Goal: Navigation & Orientation: Find specific page/section

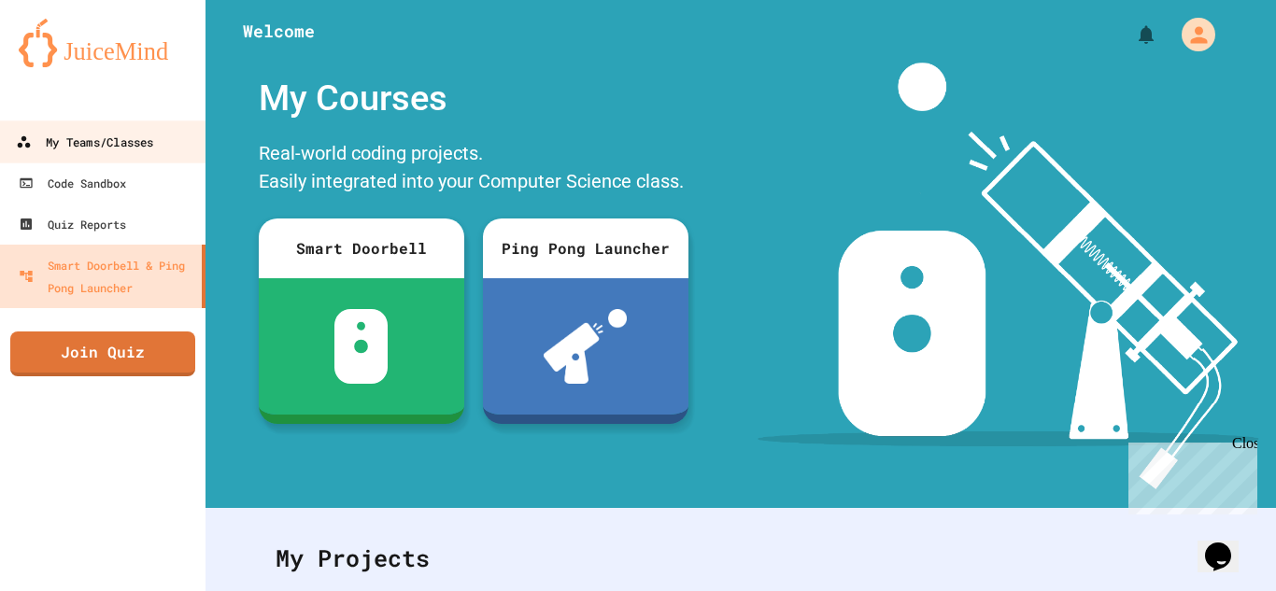
click at [140, 135] on div "My Teams/Classes" at bounding box center [84, 142] width 137 height 23
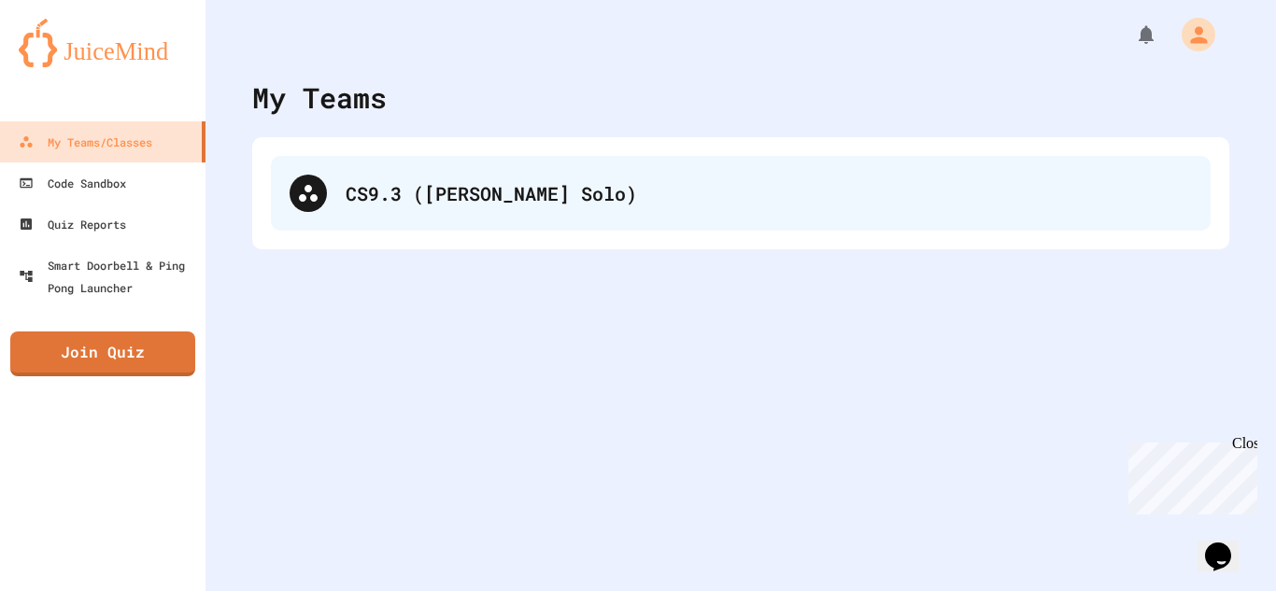
click at [429, 166] on div "CS9.3 ([PERSON_NAME] Solo)" at bounding box center [741, 193] width 940 height 75
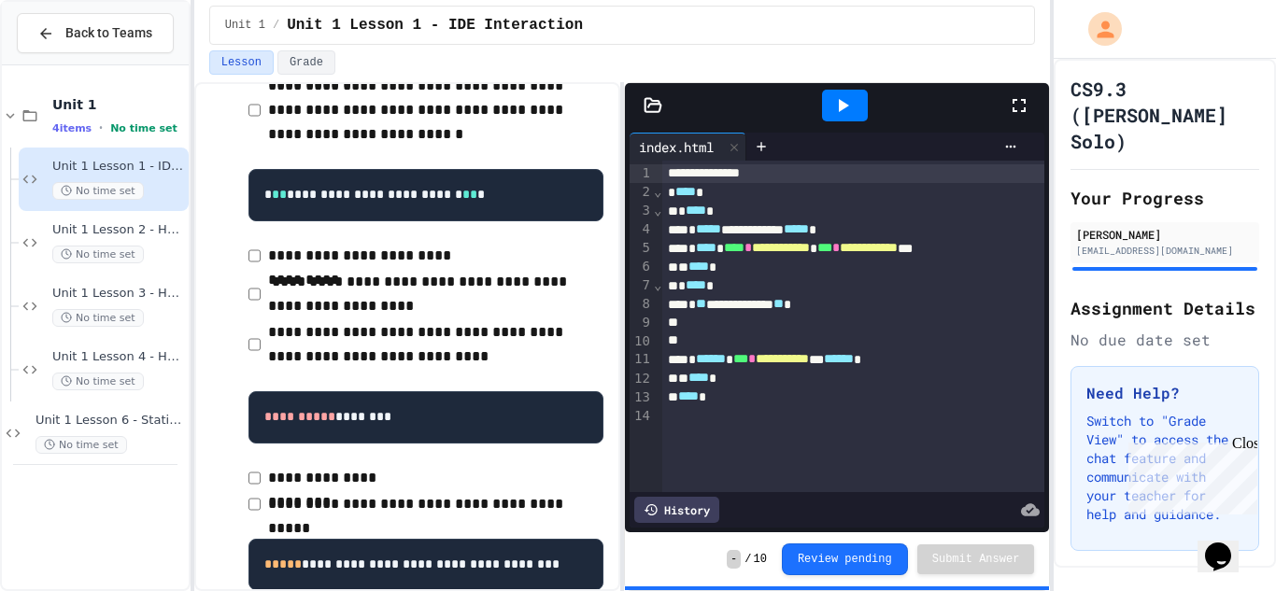
scroll to position [402, 0]
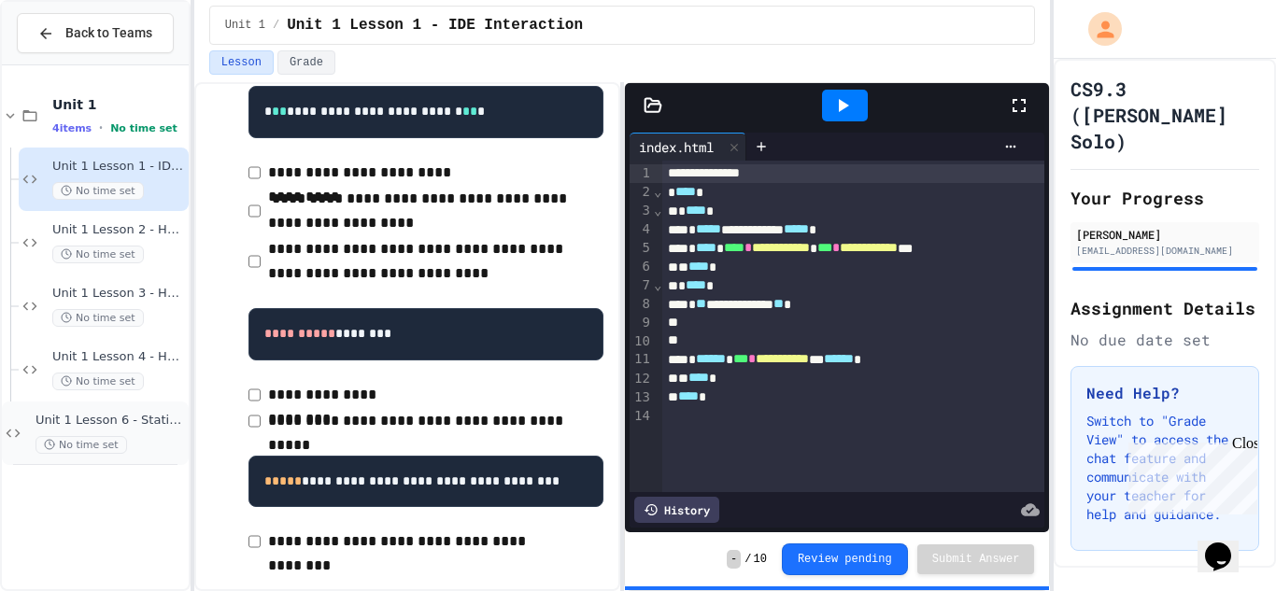
click at [140, 431] on div "Unit 1 Lesson 6 - Stations Activity No time set" at bounding box center [109, 433] width 149 height 41
